Goal: Information Seeking & Learning: Learn about a topic

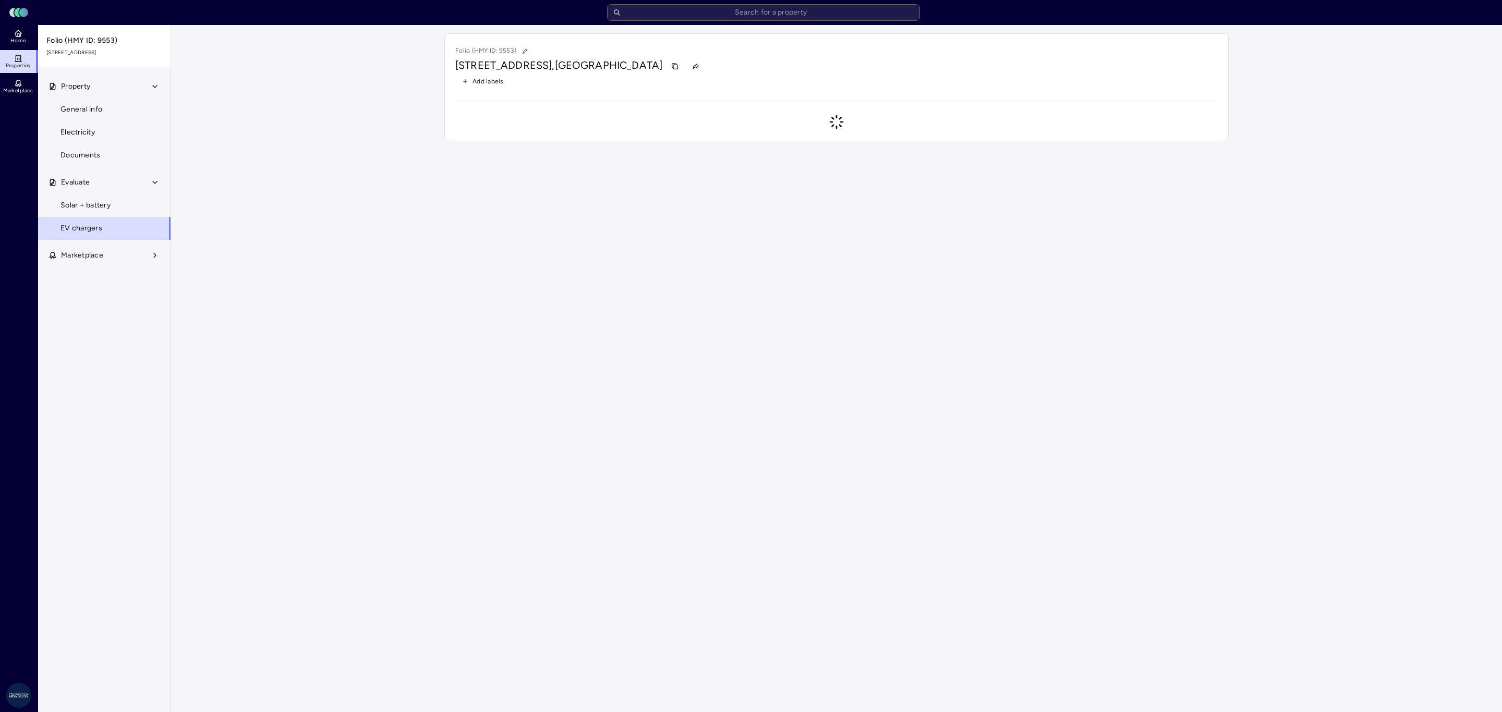
click at [728, 14] on input "text" at bounding box center [763, 12] width 313 height 17
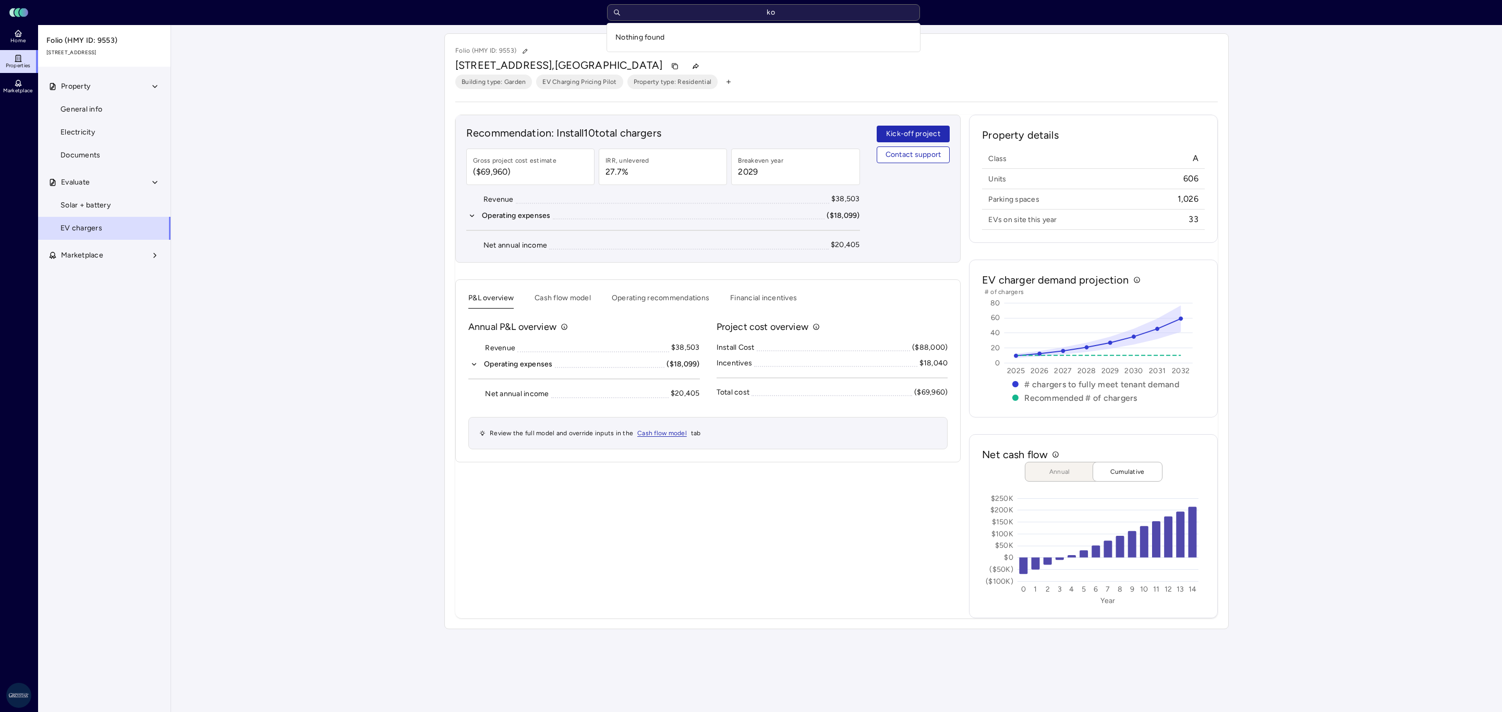
type input "k"
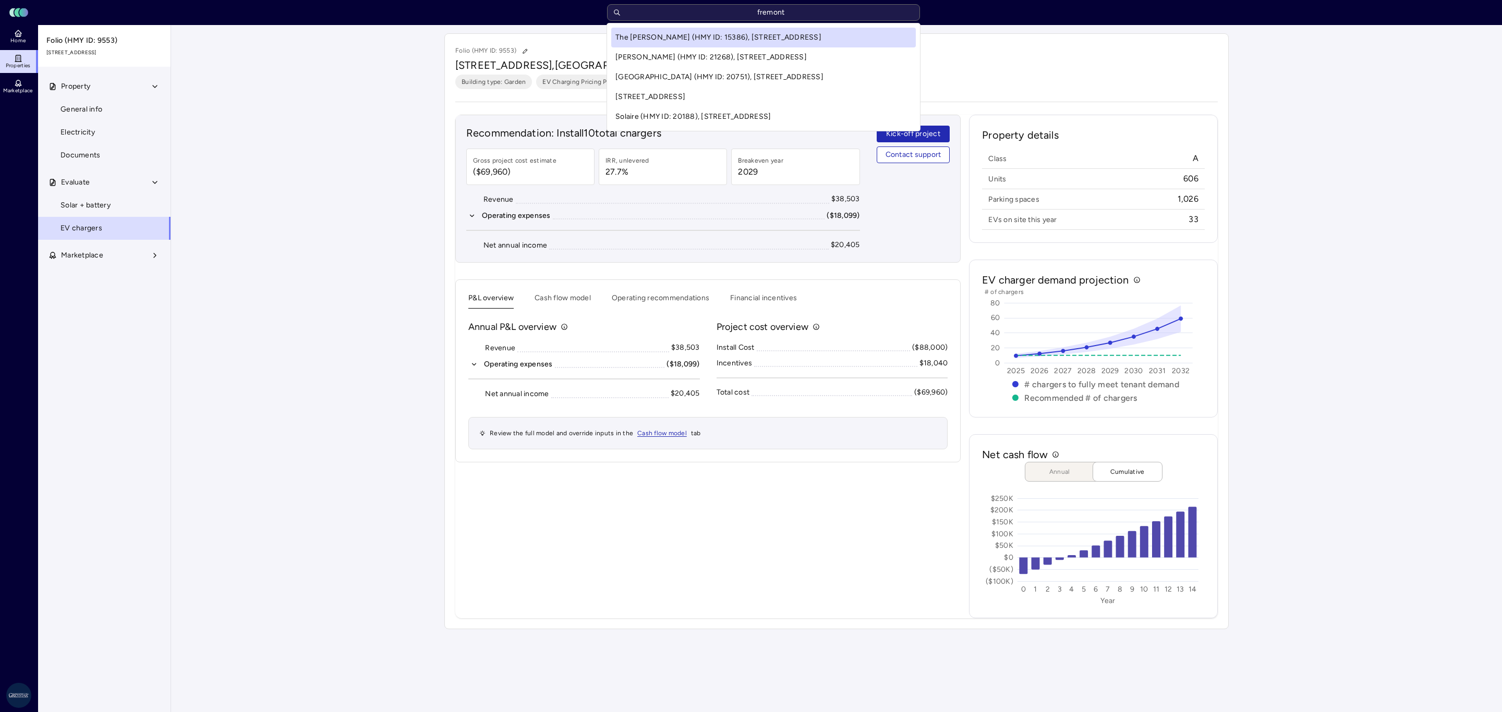
type input "fremont"
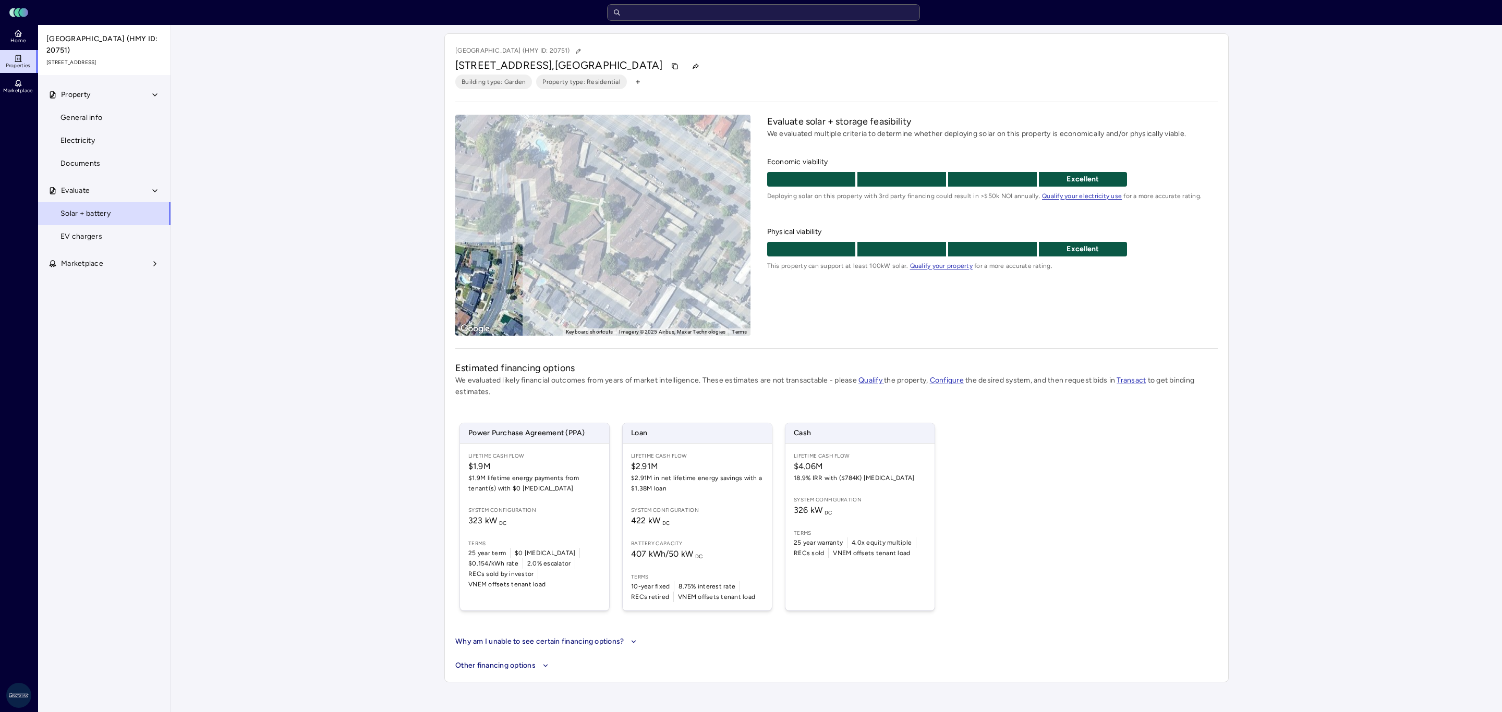
click at [108, 234] on link "EV chargers" at bounding box center [105, 236] width 134 height 23
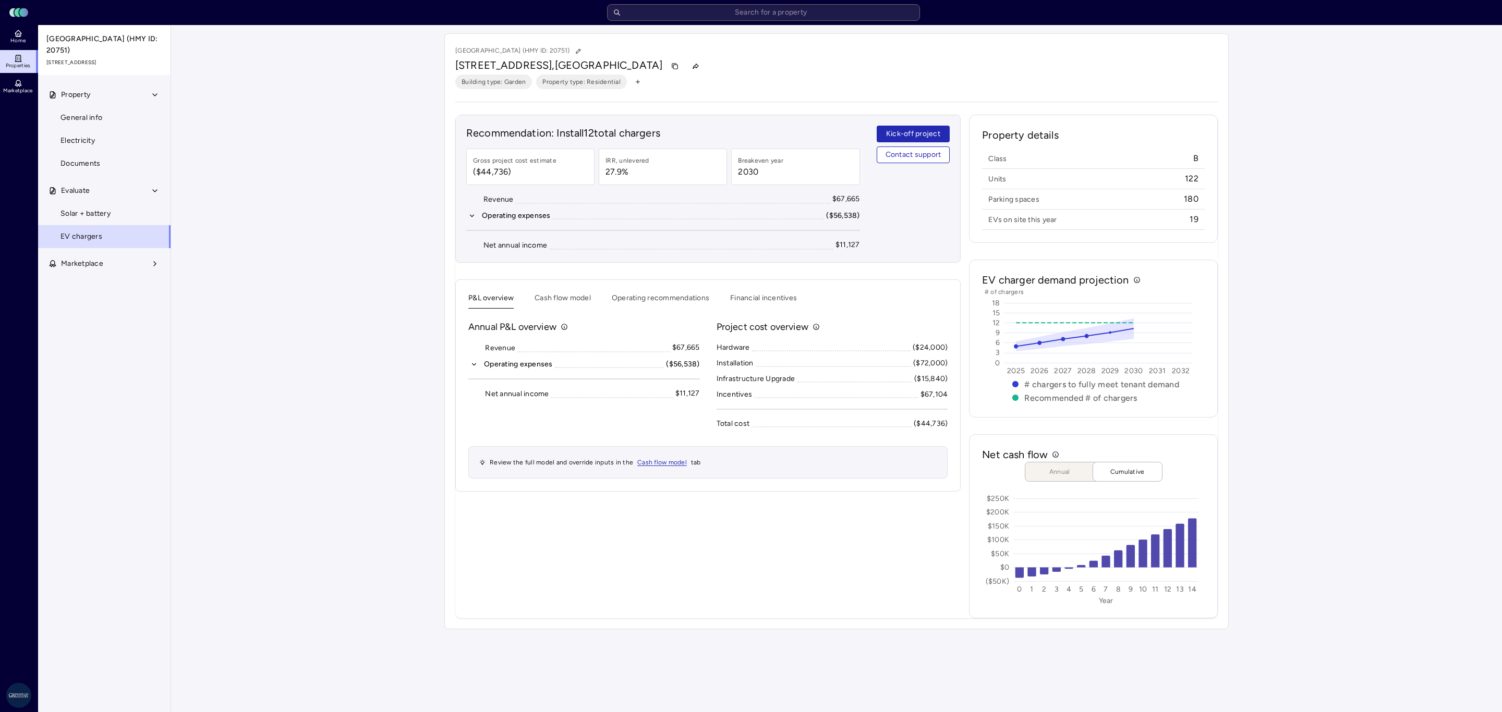
click at [125, 215] on link "Solar + battery" at bounding box center [105, 213] width 134 height 23
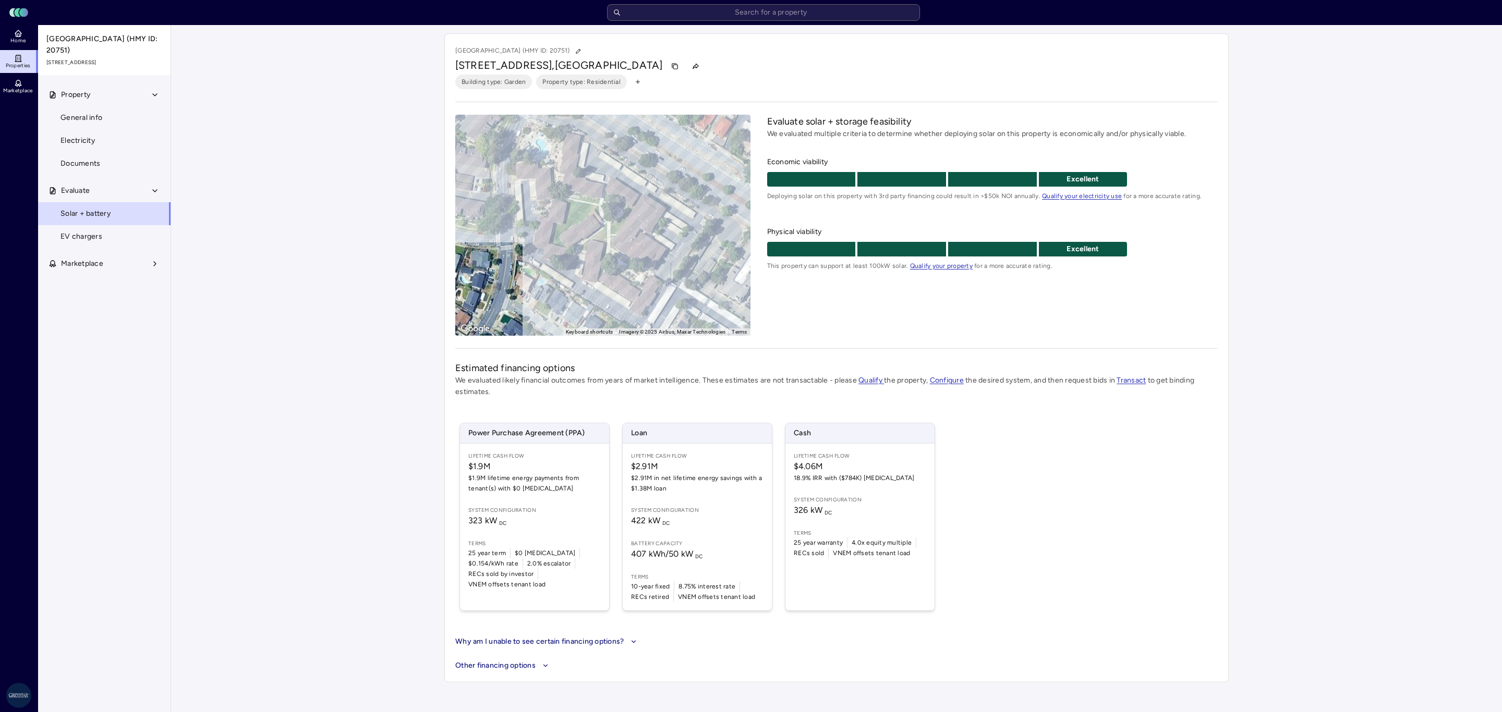
click at [1436, 529] on div "Your estimates have been updated [GEOGRAPHIC_DATA] (HMY ID: 20751) [STREET_ADDR…" at bounding box center [836, 358] width 1331 height 666
click at [107, 240] on link "EV chargers" at bounding box center [105, 236] width 134 height 23
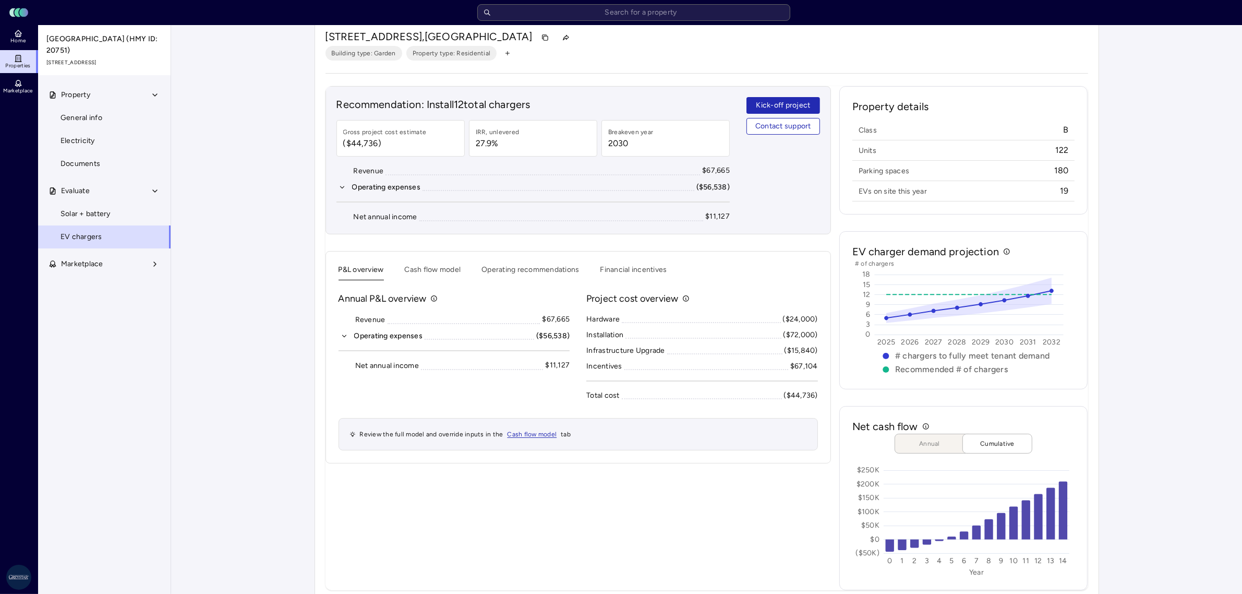
scroll to position [45, 0]
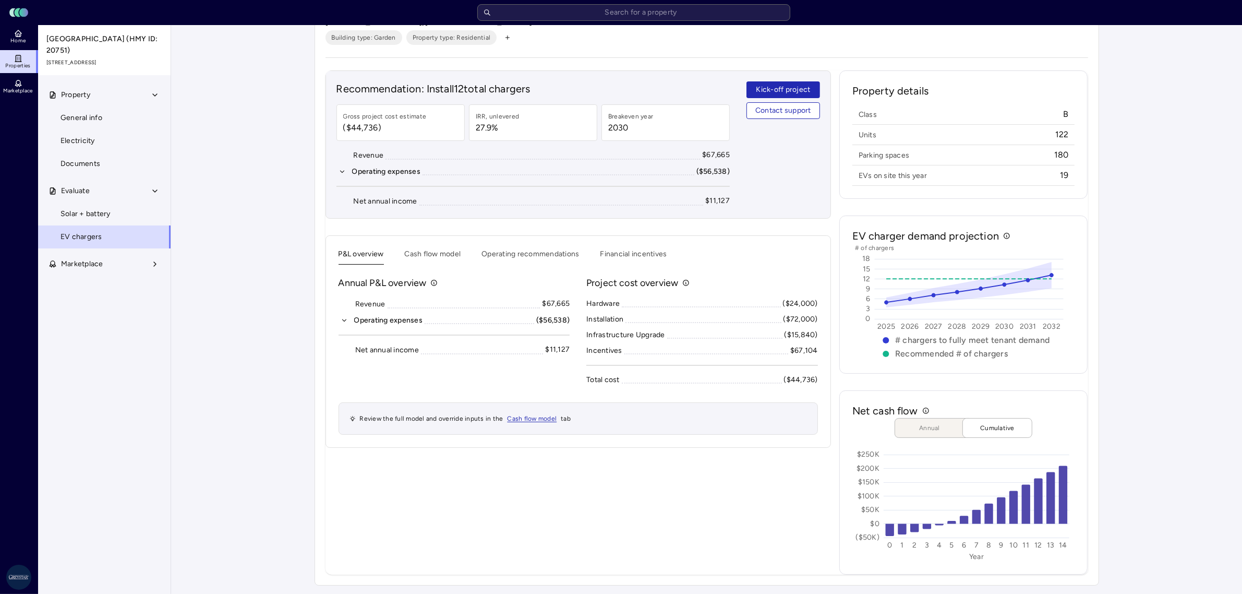
click at [342, 170] on icon "button" at bounding box center [341, 171] width 7 height 7
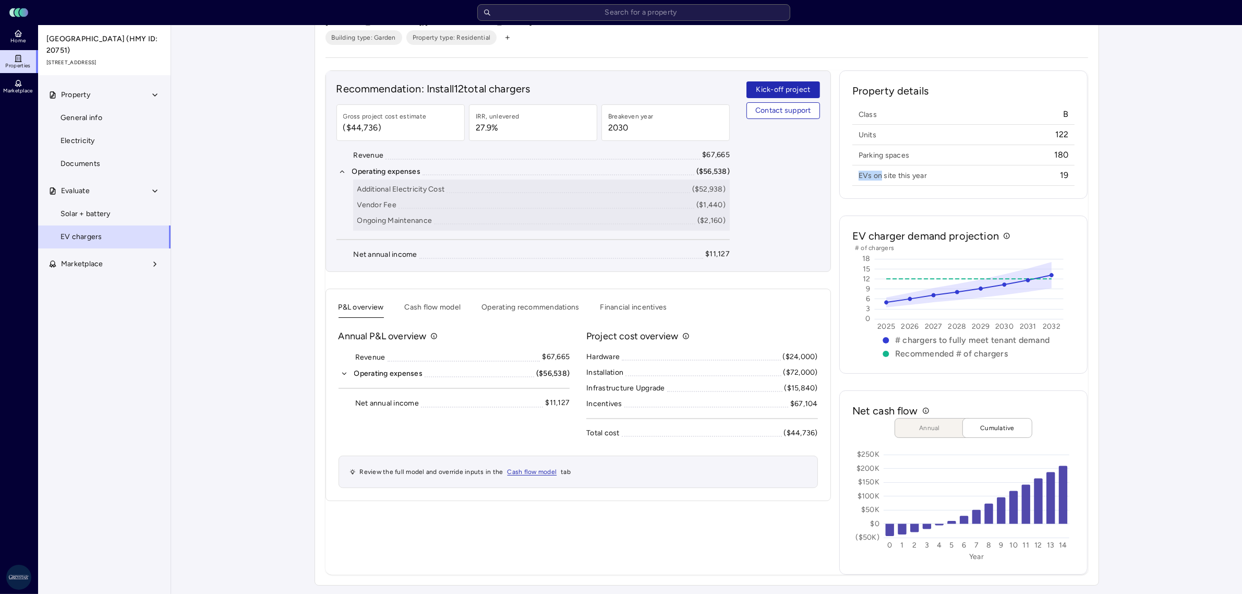
drag, startPoint x: 858, startPoint y: 175, endPoint x: 882, endPoint y: 177, distance: 24.6
click at [882, 177] on span "EVs on site this year" at bounding box center [892, 176] width 68 height 10
drag, startPoint x: 982, startPoint y: 185, endPoint x: 991, endPoint y: 185, distance: 9.9
click at [982, 185] on hr at bounding box center [963, 185] width 223 height 1
click at [347, 374] on icon "button" at bounding box center [344, 373] width 7 height 7
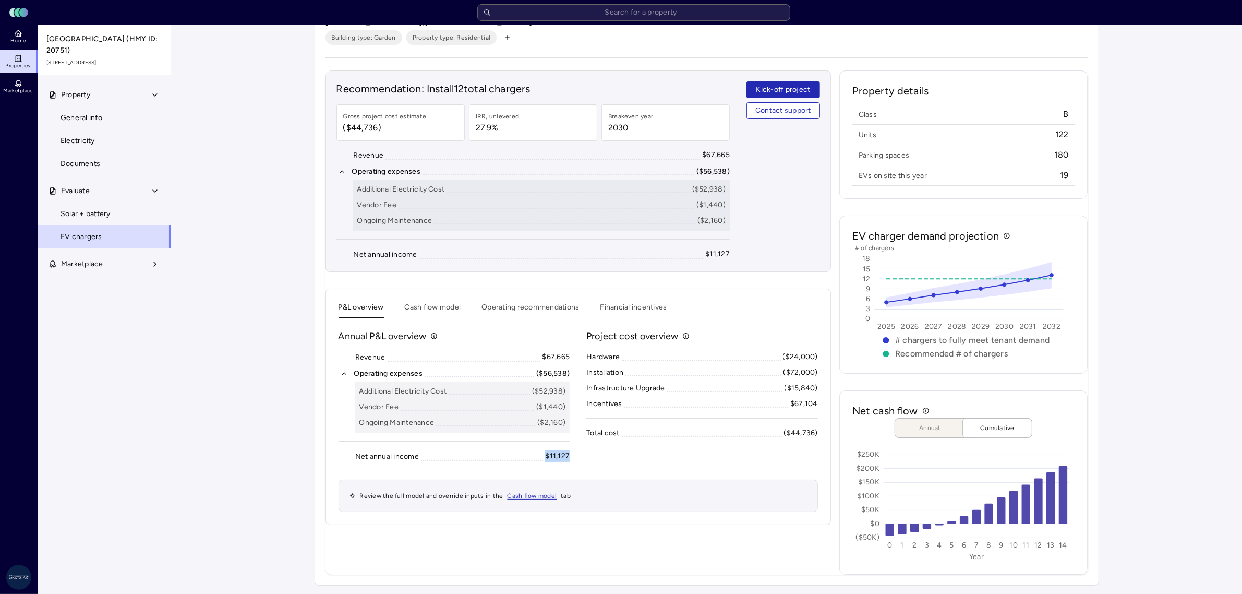
drag, startPoint x: 573, startPoint y: 458, endPoint x: 592, endPoint y: 484, distance: 32.8
click at [533, 457] on div "Annual P&L overview Revenue $67,665 Operating expenses ($56,538) Additional Ele…" at bounding box center [577, 420] width 479 height 183
click at [566, 480] on div "Review the full model and override inputs in the Cash flow model tab" at bounding box center [577, 495] width 479 height 32
click at [429, 312] on button "Cash flow model" at bounding box center [433, 309] width 56 height 16
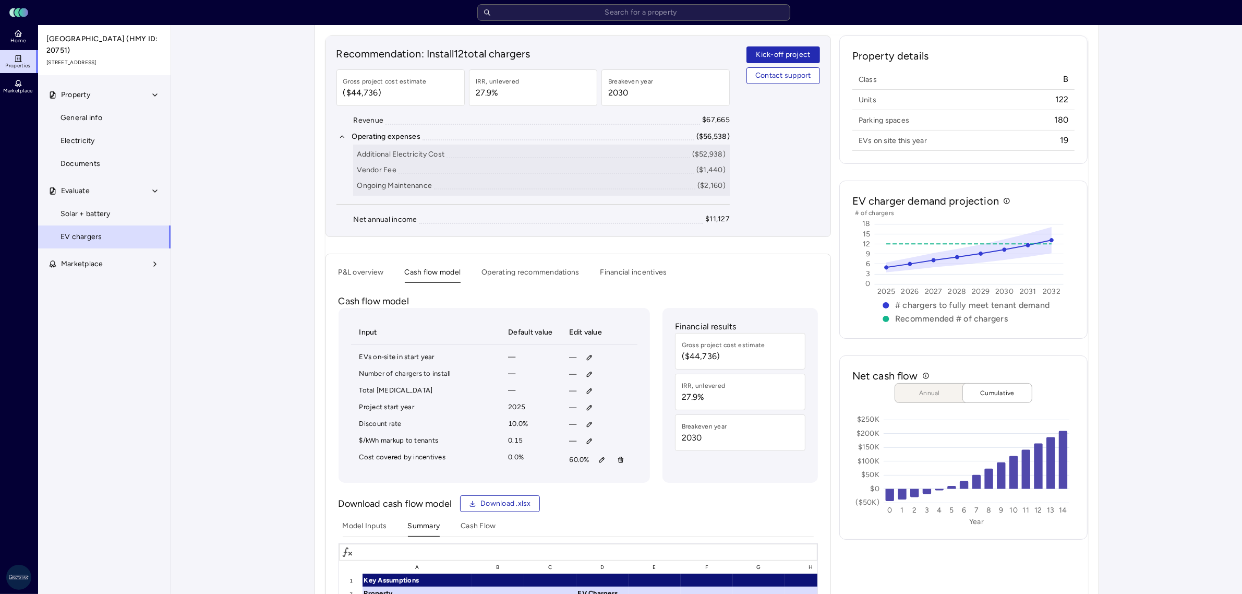
scroll to position [175, 0]
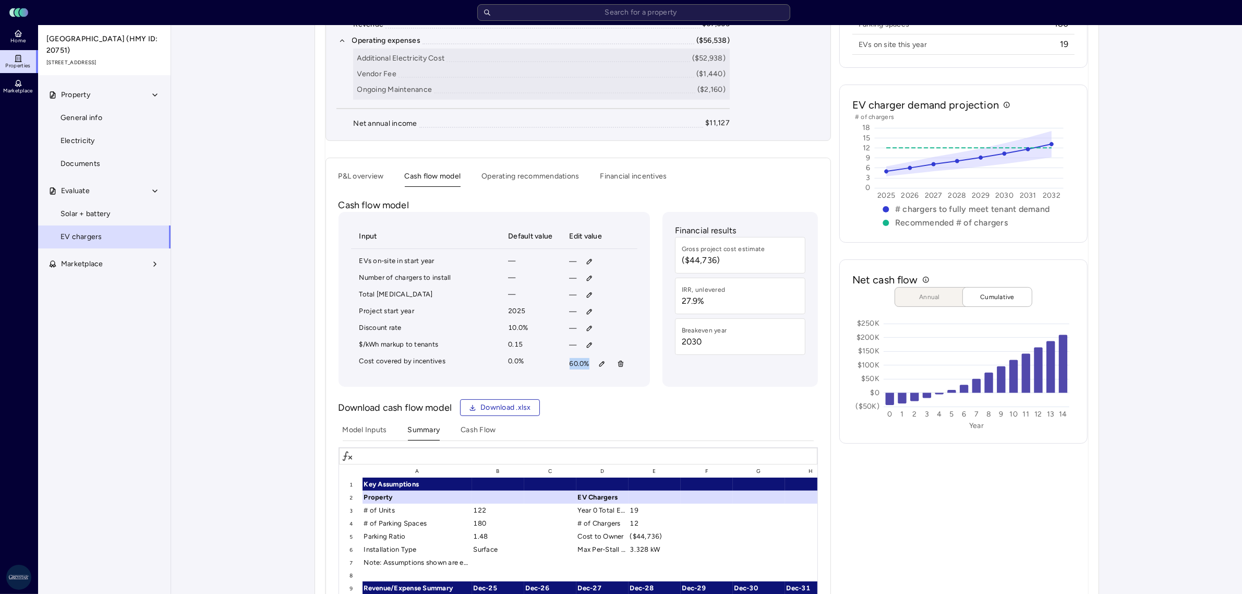
drag, startPoint x: 587, startPoint y: 364, endPoint x: 562, endPoint y: 368, distance: 25.3
click at [562, 368] on td "60.0%" at bounding box center [599, 363] width 76 height 21
click at [569, 381] on div "Input Default value Edit value EVs on-site in start year — — Number of chargers…" at bounding box center [493, 299] width 311 height 175
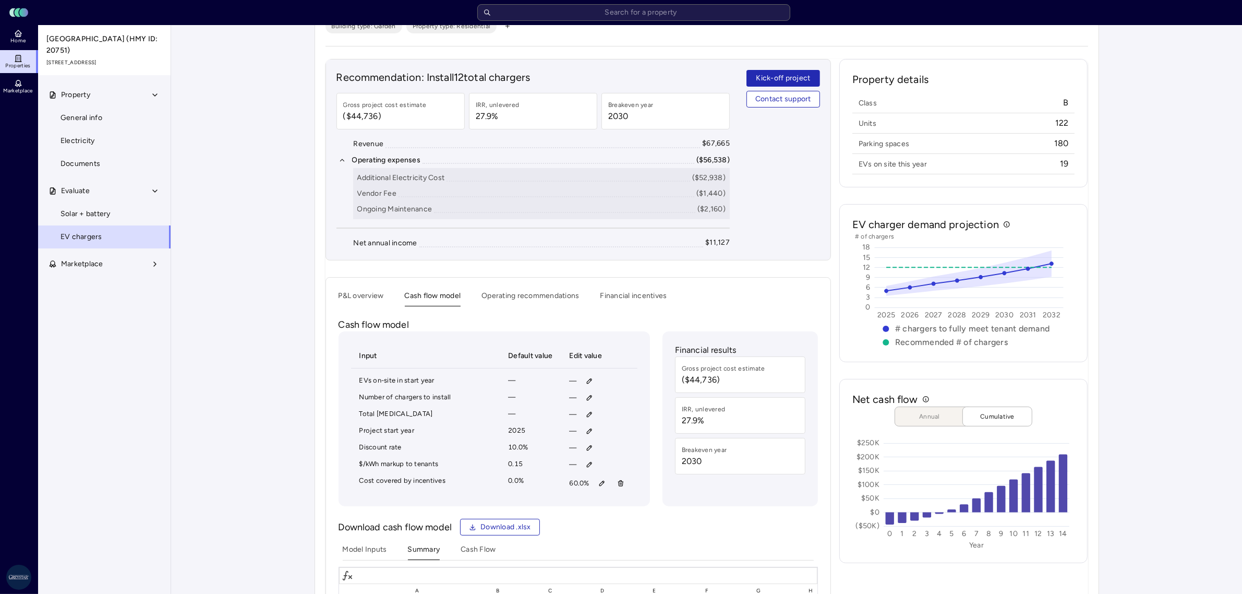
scroll to position [45, 0]
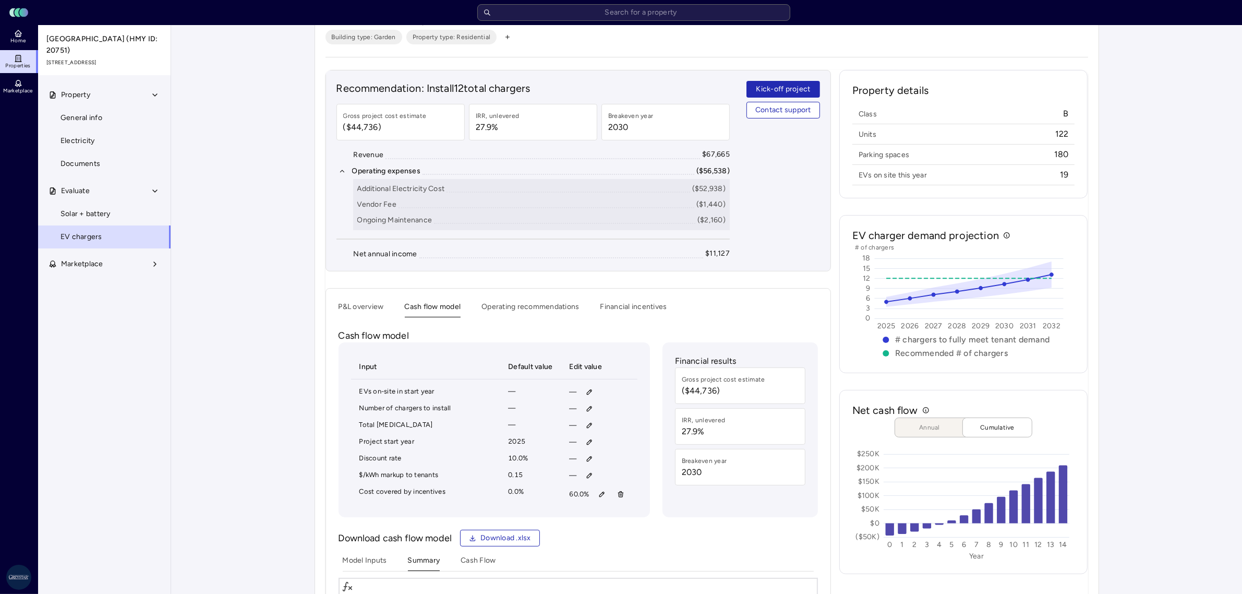
click at [507, 306] on button "Operating recommendations" at bounding box center [530, 309] width 98 height 16
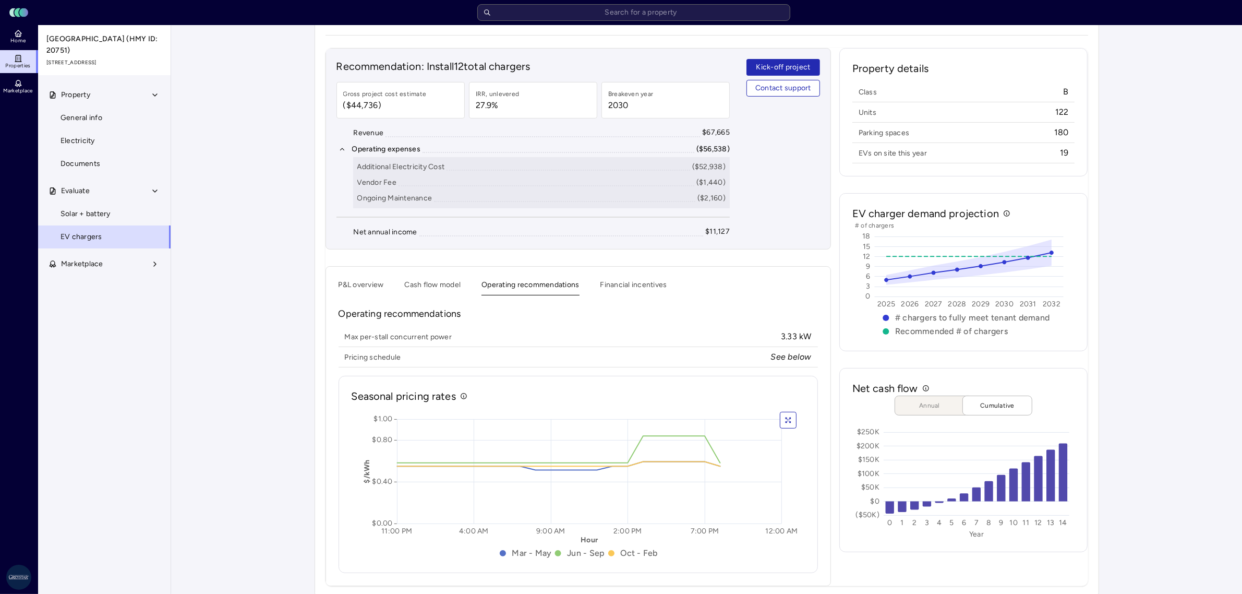
scroll to position [79, 0]
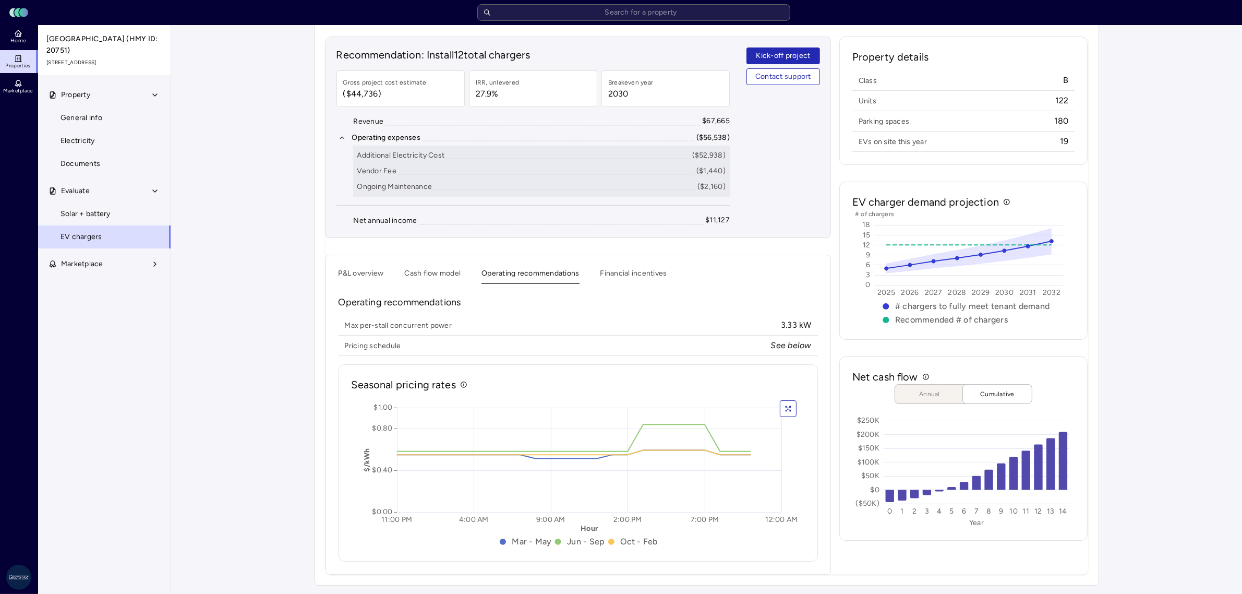
click at [636, 271] on button "Financial incentives" at bounding box center [633, 276] width 67 height 16
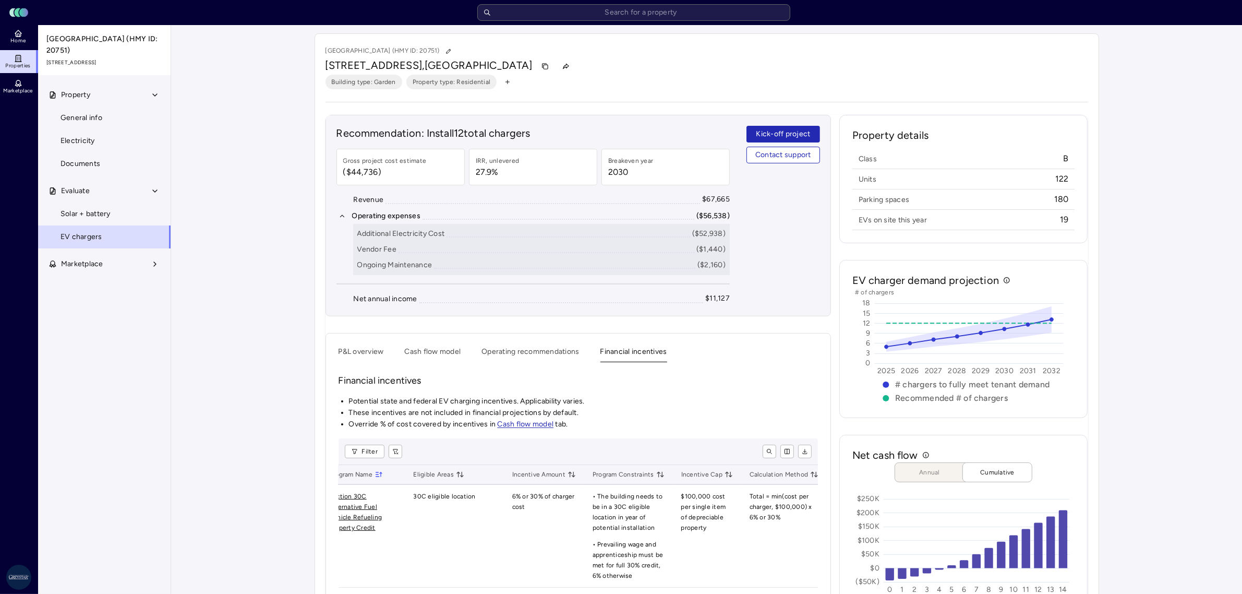
click at [374, 350] on button "P&L overview" at bounding box center [360, 354] width 45 height 16
